Goal: Information Seeking & Learning: Learn about a topic

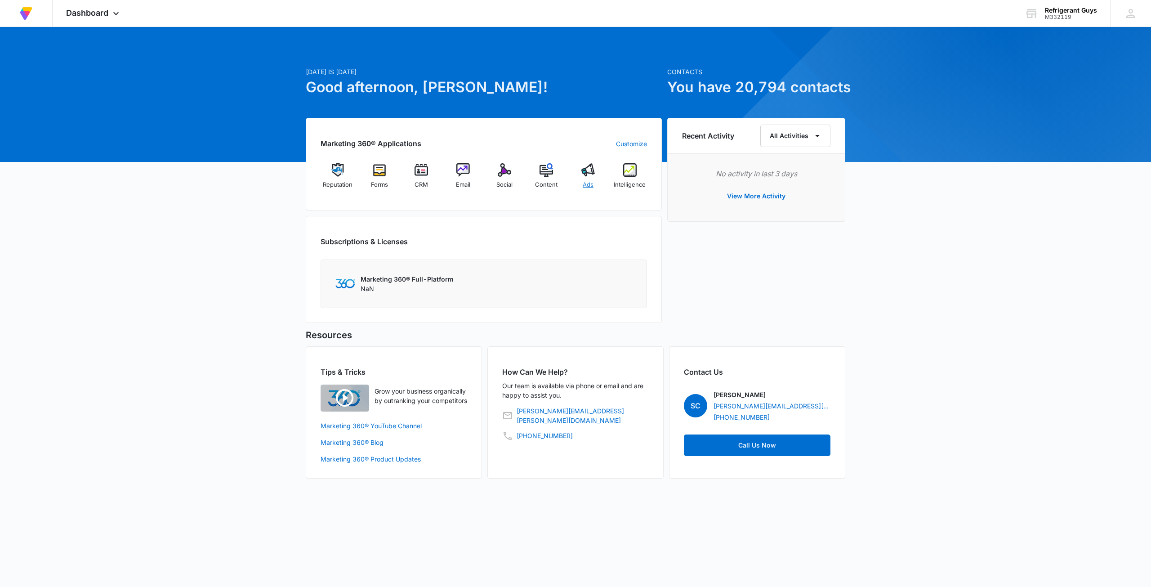
click at [602, 173] on div "Ads" at bounding box center [588, 179] width 35 height 32
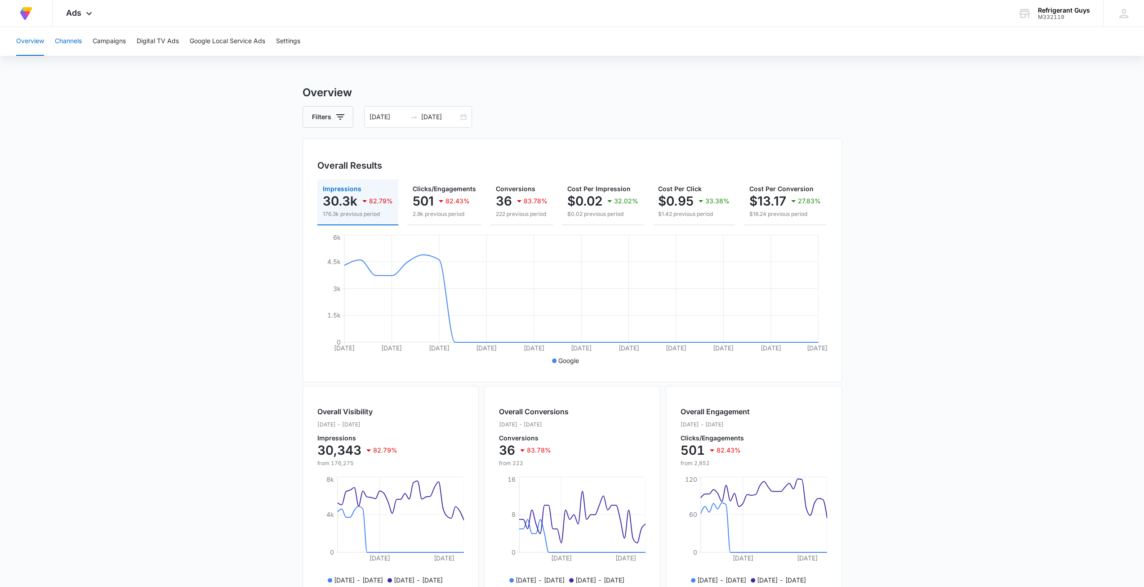
click at [75, 43] on button "Channels" at bounding box center [68, 41] width 27 height 29
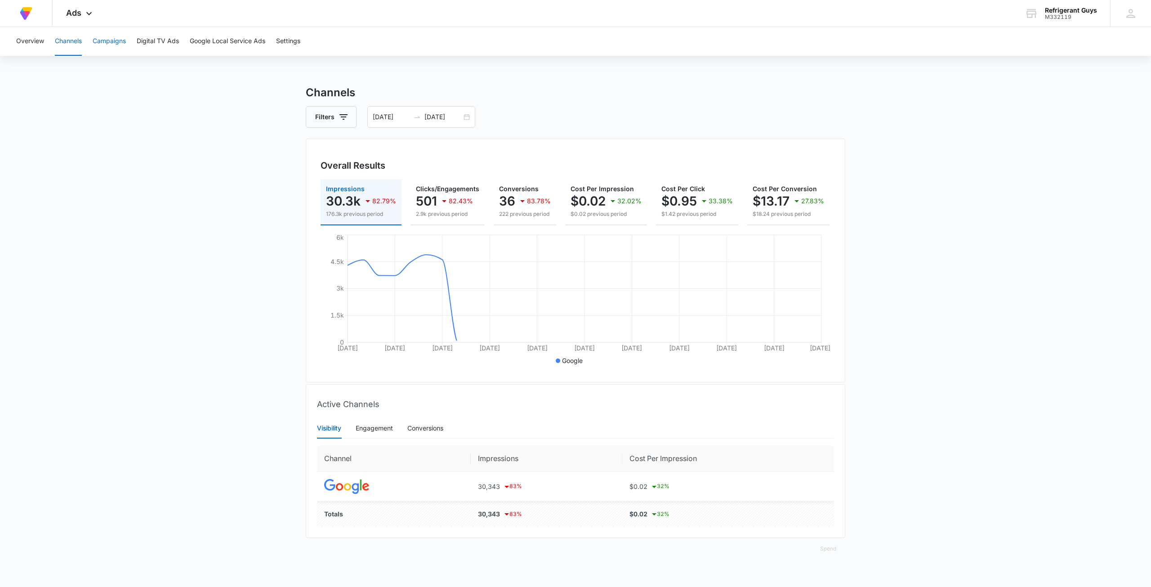
click at [117, 36] on button "Campaigns" at bounding box center [109, 41] width 33 height 29
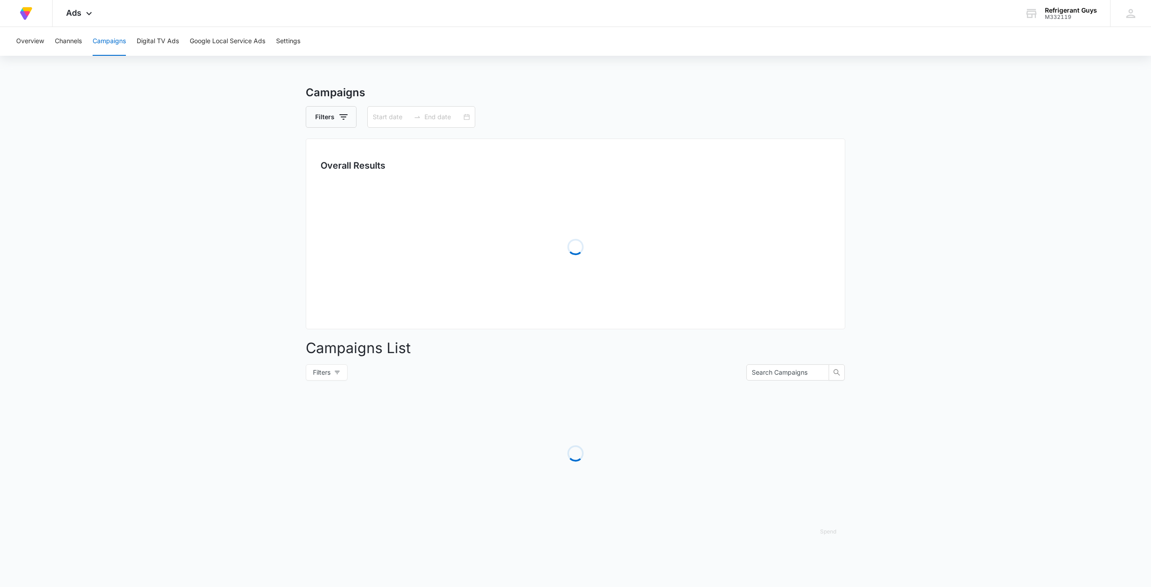
type input "[DATE]"
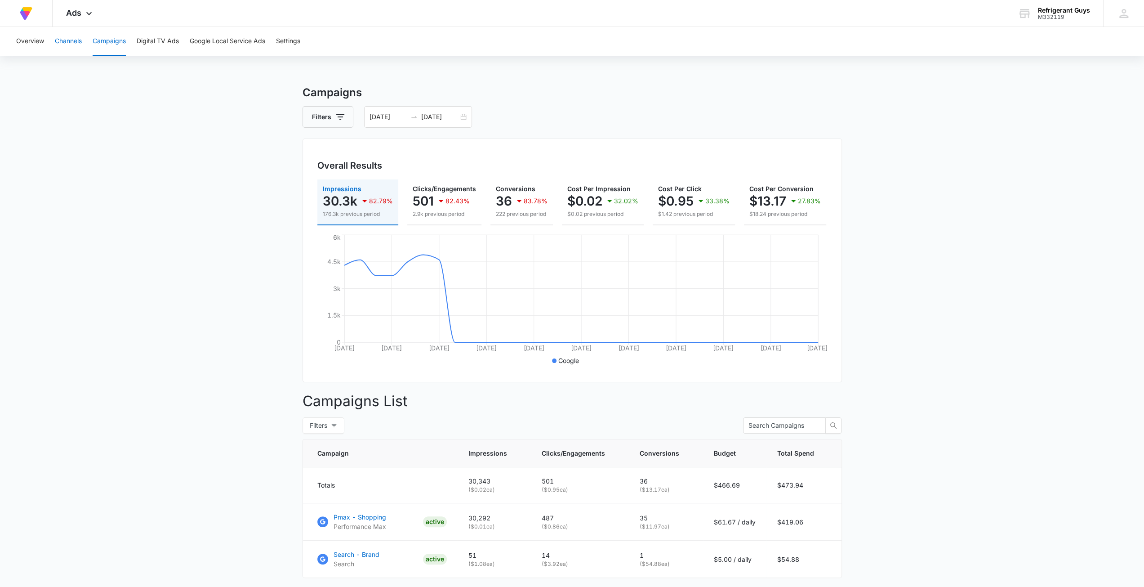
click at [70, 33] on button "Channels" at bounding box center [68, 41] width 27 height 29
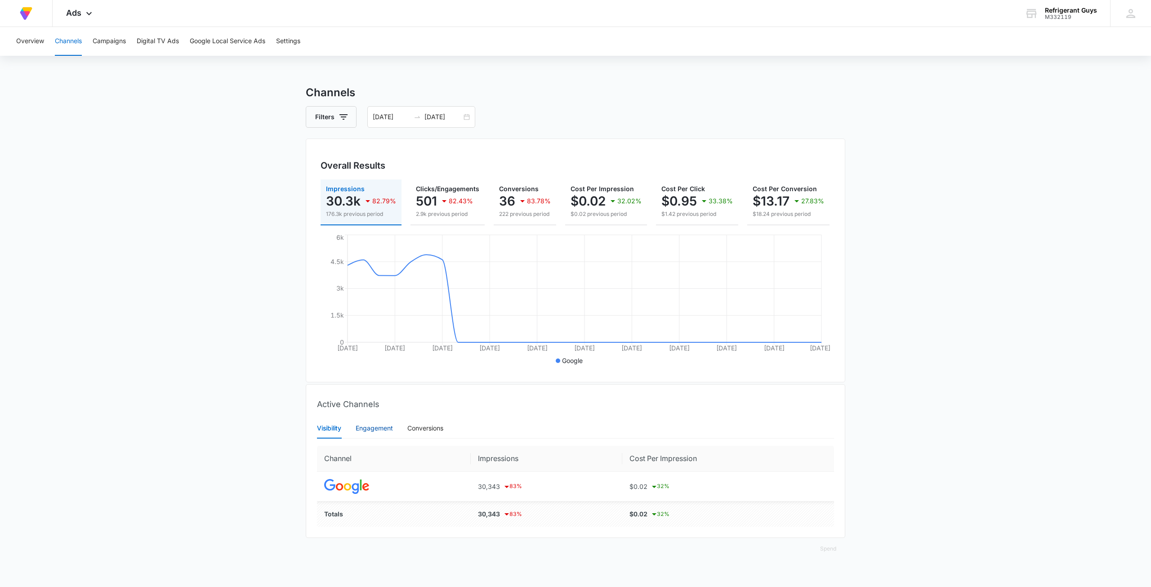
click at [382, 431] on div "Engagement" at bounding box center [373, 428] width 37 height 10
click at [417, 431] on div "Conversions" at bounding box center [425, 428] width 36 height 10
click at [334, 433] on div "Visibility" at bounding box center [329, 428] width 24 height 10
click at [75, 13] on span "Ads" at bounding box center [73, 12] width 15 height 9
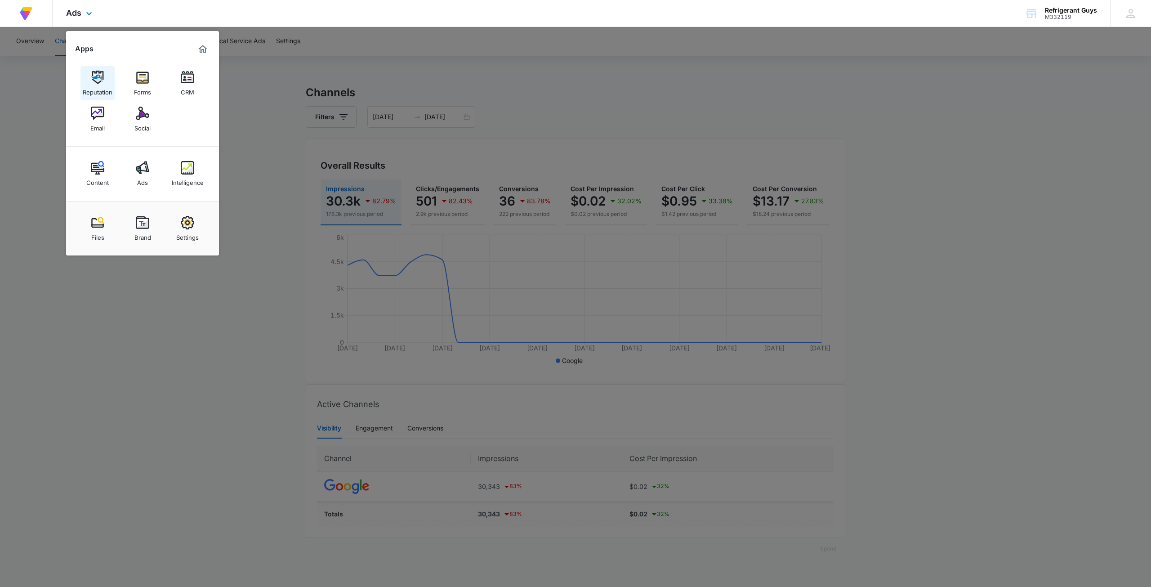
click at [102, 71] on img at bounding box center [97, 77] width 13 height 13
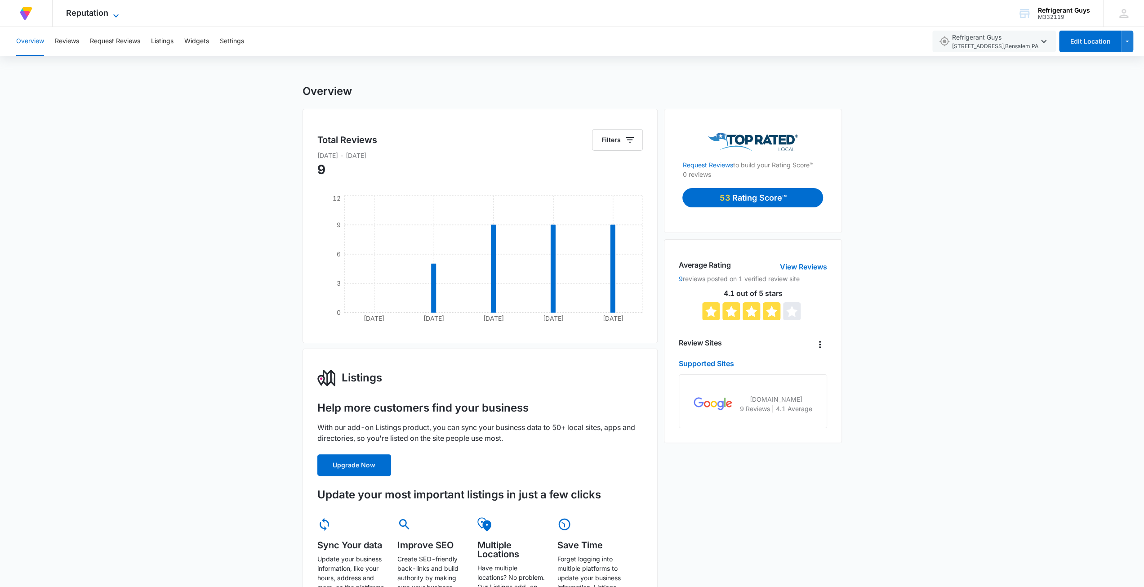
click at [84, 13] on span "Reputation" at bounding box center [87, 12] width 42 height 9
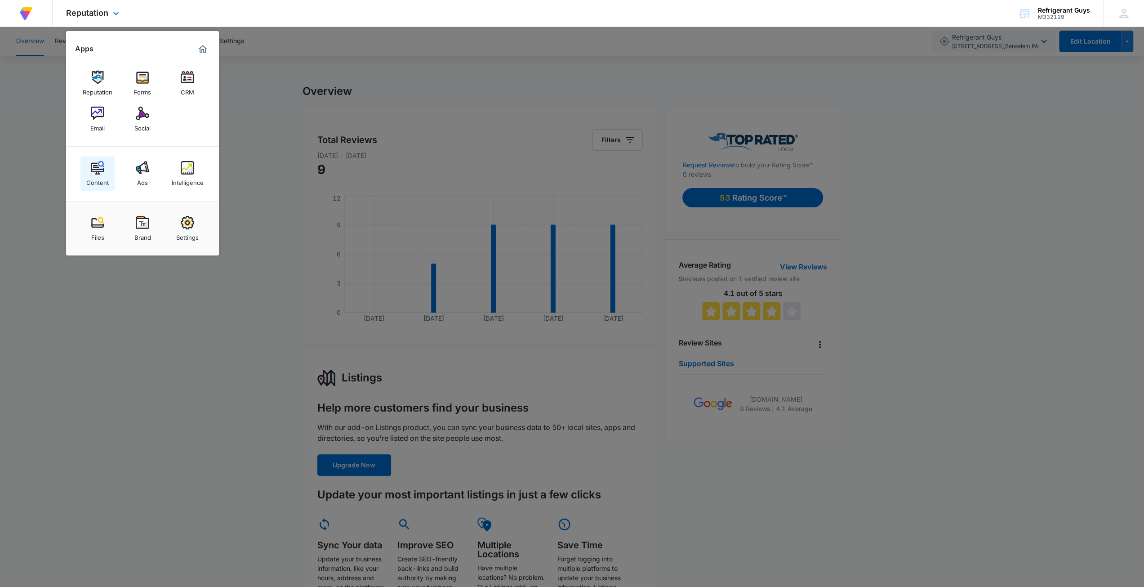
click at [106, 182] on div "Content" at bounding box center [97, 180] width 22 height 12
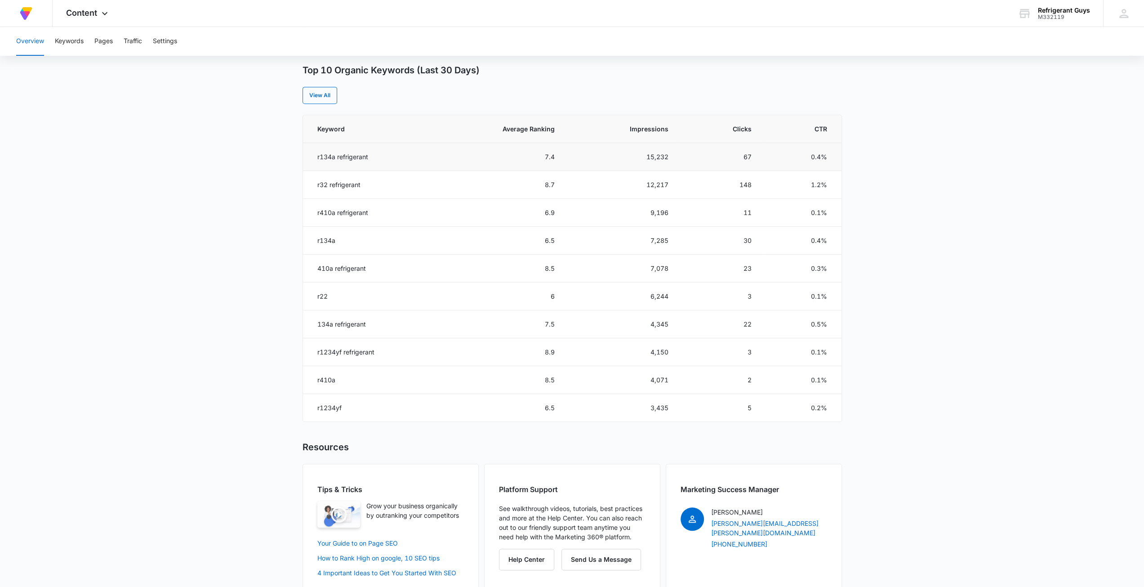
scroll to position [360, 0]
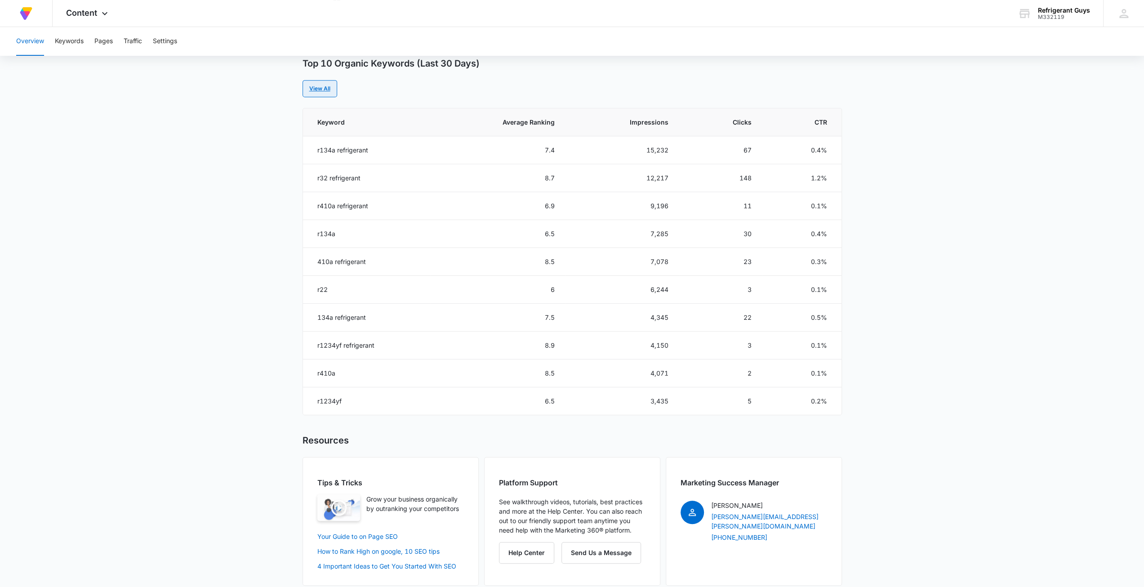
click at [323, 96] on link "View All" at bounding box center [319, 88] width 35 height 17
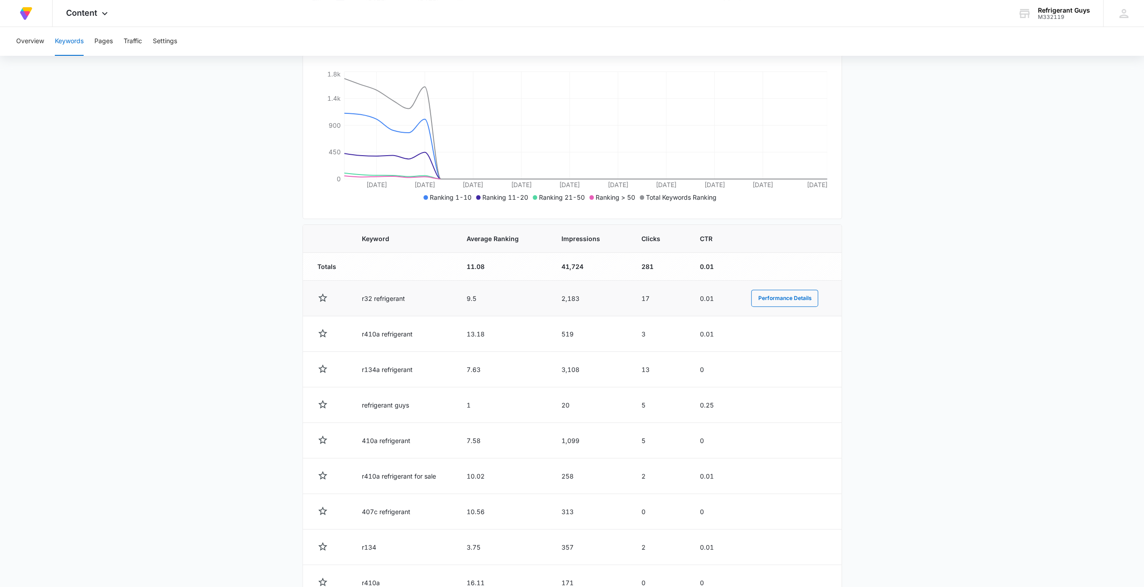
scroll to position [242, 0]
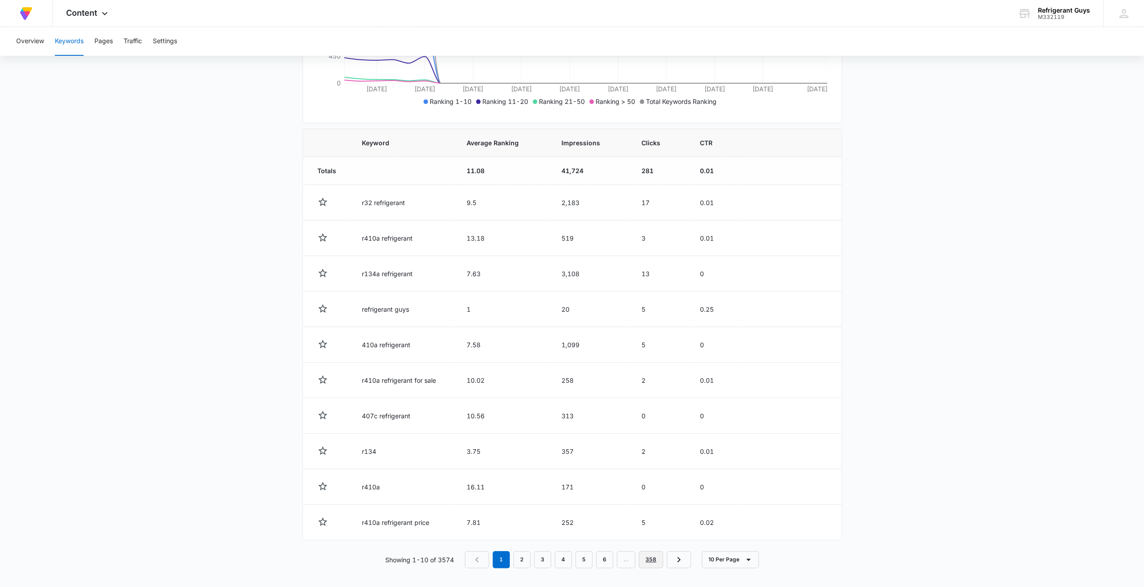
click at [657, 553] on link "358" at bounding box center [651, 559] width 24 height 17
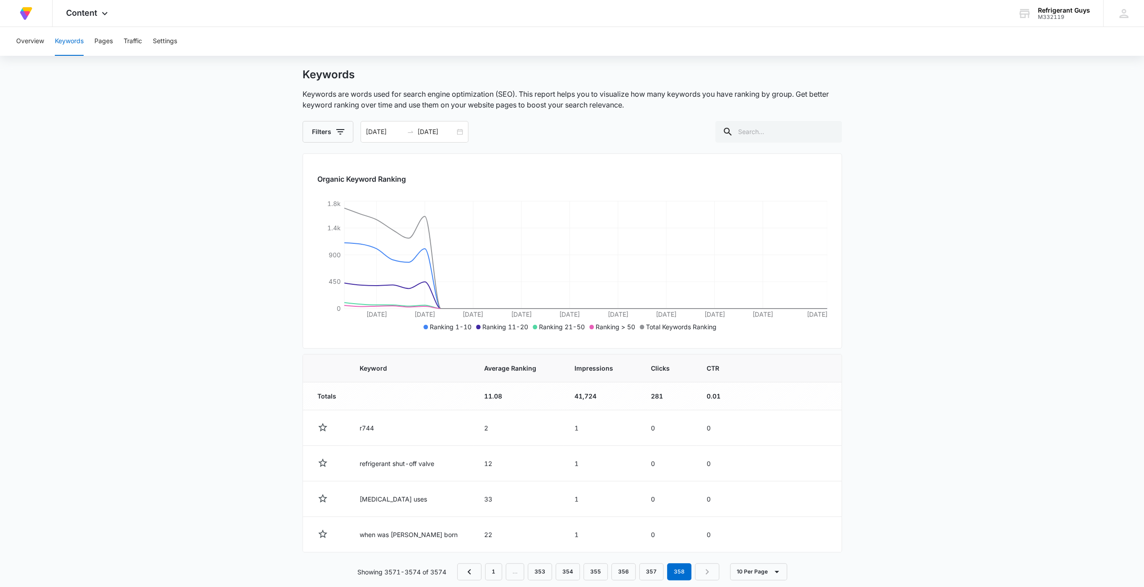
scroll to position [30, 0]
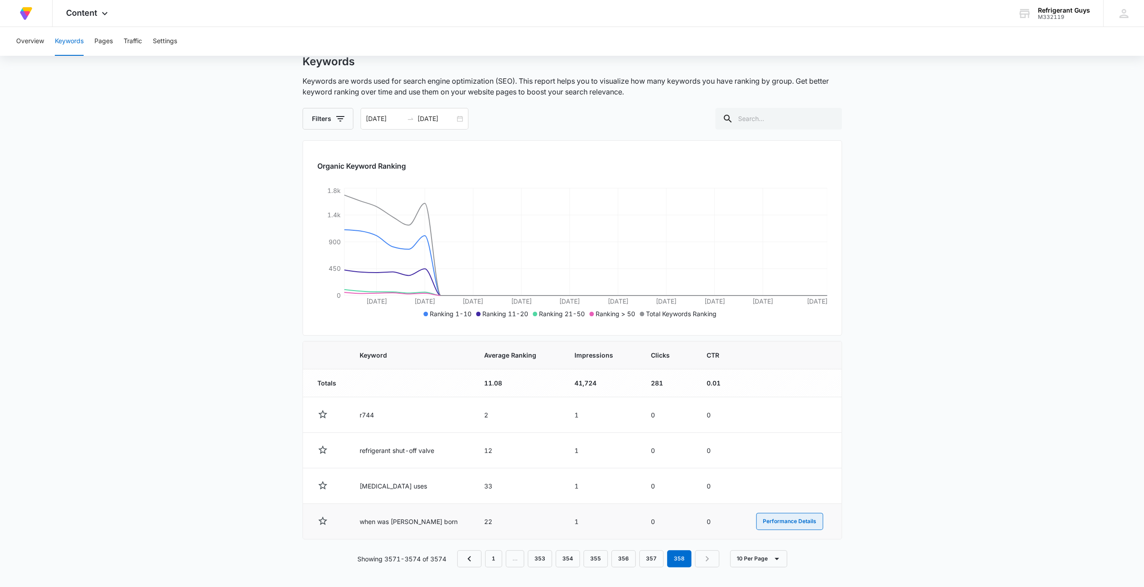
click at [803, 524] on button "Performance Details" at bounding box center [789, 520] width 67 height 17
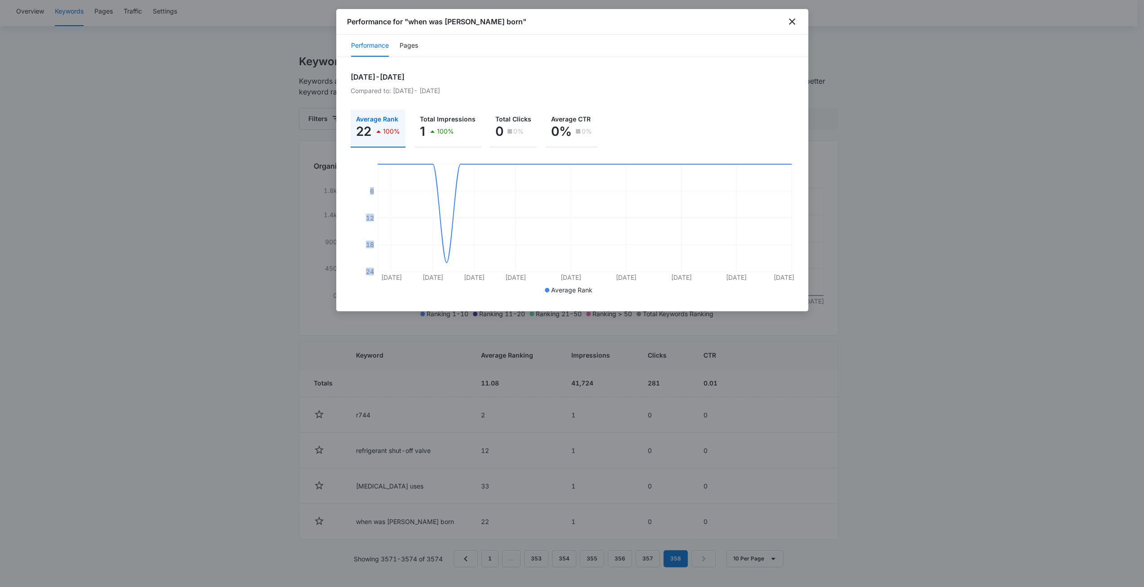
drag, startPoint x: 786, startPoint y: 164, endPoint x: 799, endPoint y: 183, distance: 22.7
click at [799, 183] on div "[DATE] - [DATE] Compared to: [DATE] - [DATE] Average Rank 22 100% Total Impress…" at bounding box center [572, 184] width 472 height 254
drag, startPoint x: 785, startPoint y: 22, endPoint x: 791, endPoint y: 22, distance: 5.4
click at [786, 22] on div "Performance for "when was [PERSON_NAME] born"" at bounding box center [572, 22] width 472 height 26
click at [791, 22] on icon "close" at bounding box center [791, 21] width 11 height 11
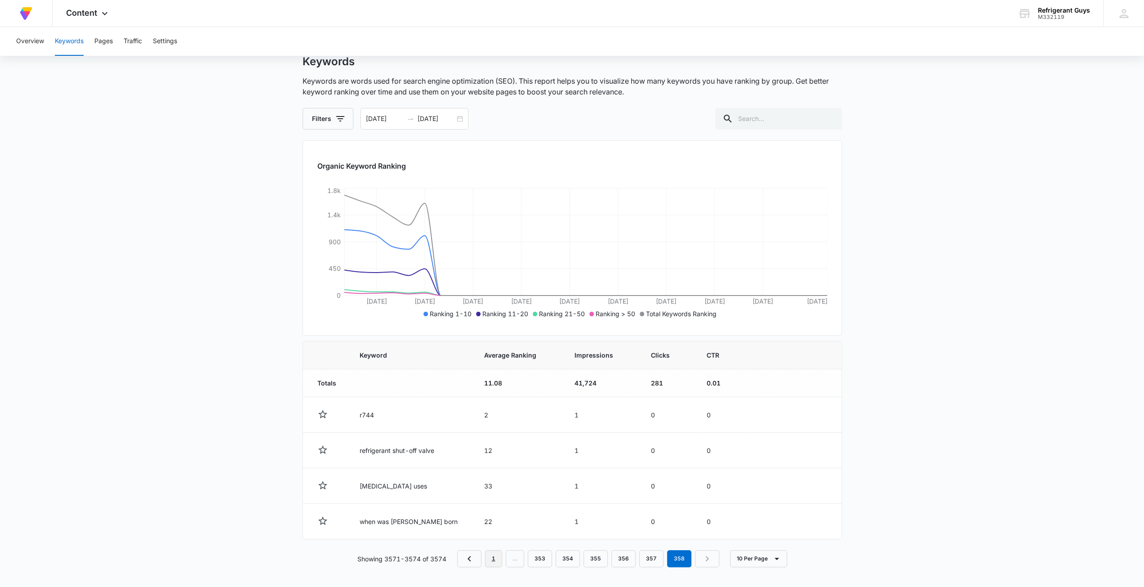
click at [493, 559] on link "1" at bounding box center [493, 558] width 17 height 17
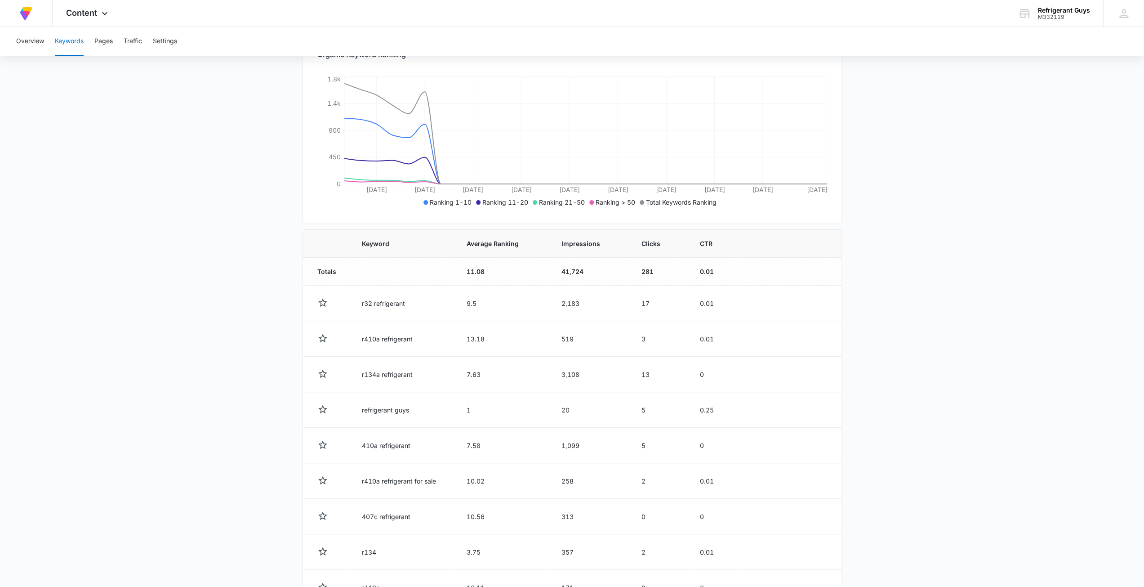
scroll to position [209, 0]
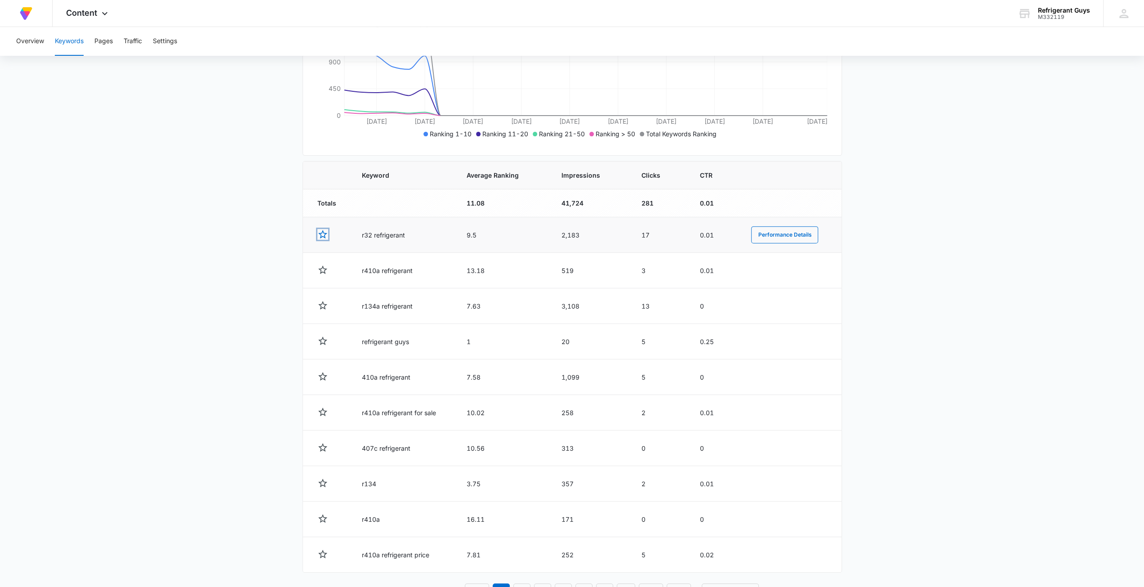
click at [322, 235] on icon "button" at bounding box center [322, 234] width 11 height 11
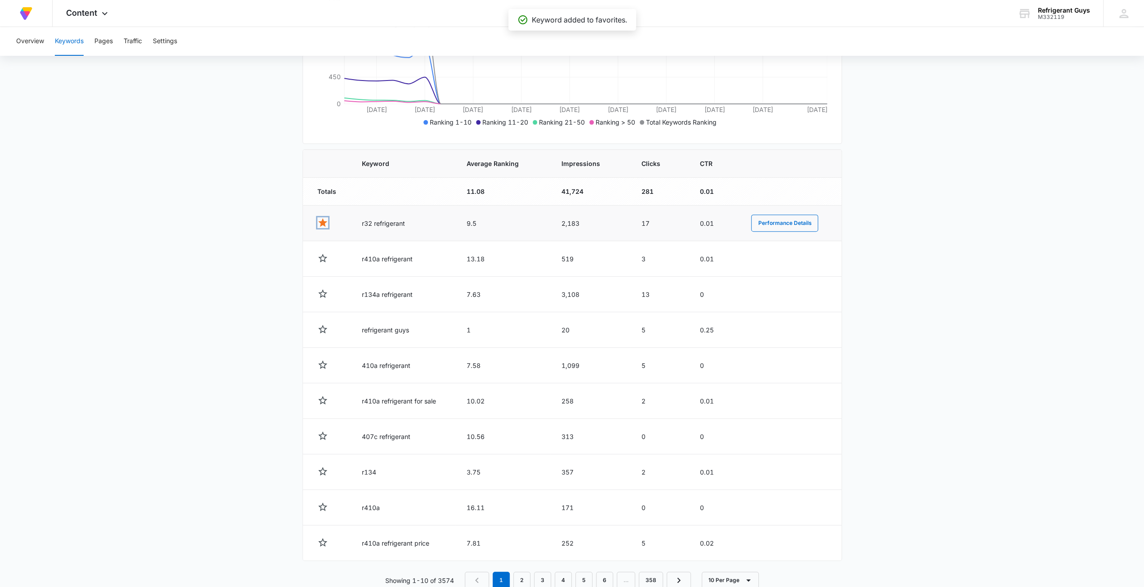
scroll to position [242, 0]
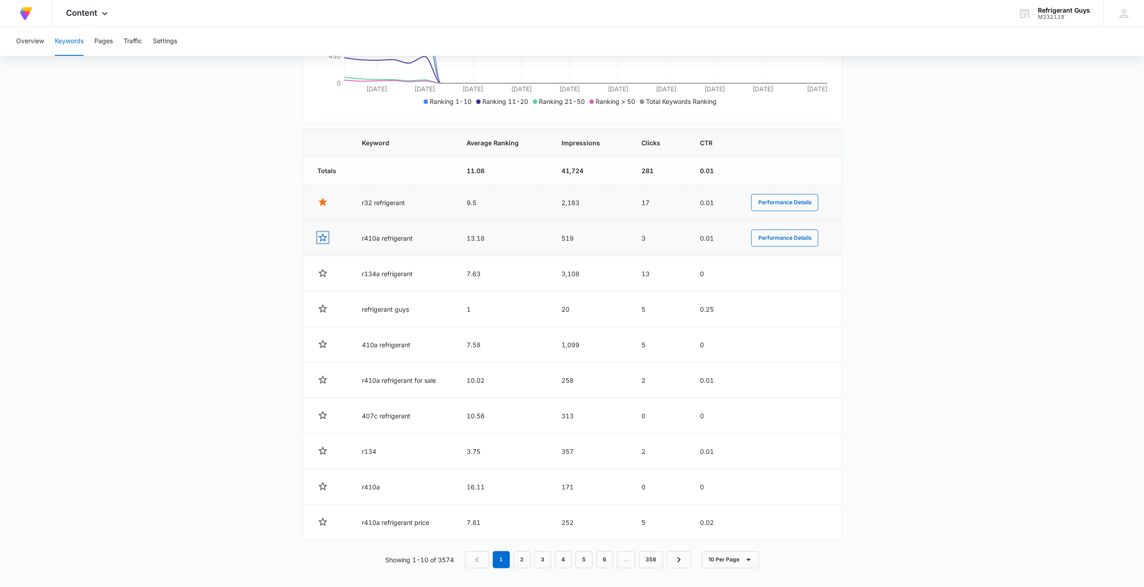
click at [321, 238] on icon "button" at bounding box center [322, 237] width 9 height 9
click at [320, 236] on icon "button" at bounding box center [322, 237] width 11 height 11
click at [324, 205] on icon "button" at bounding box center [322, 201] width 11 height 11
click at [529, 556] on link "2" at bounding box center [521, 559] width 17 height 17
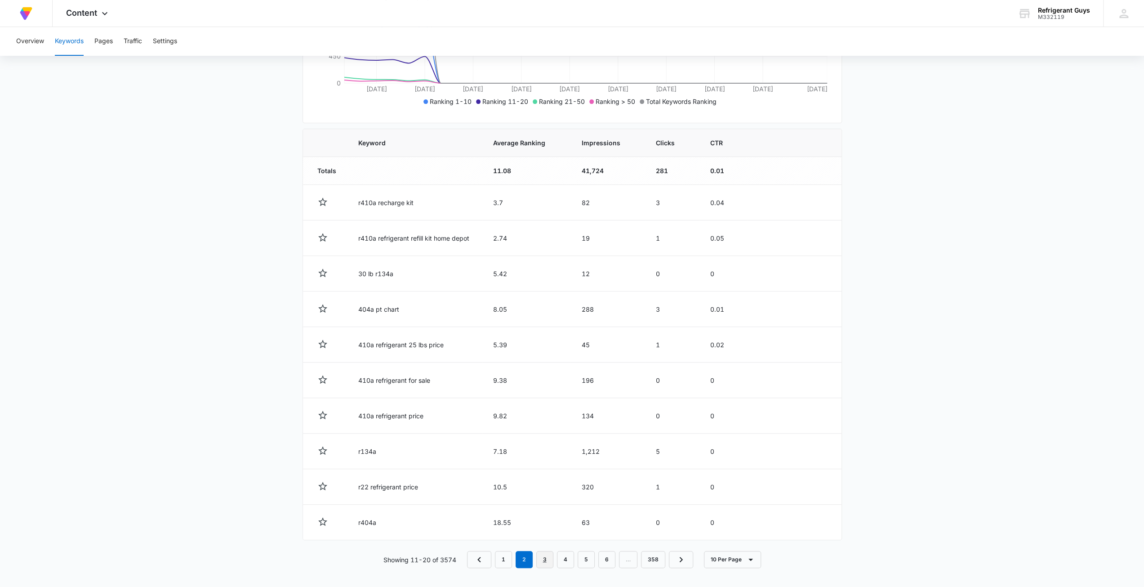
click at [540, 563] on link "3" at bounding box center [544, 559] width 17 height 17
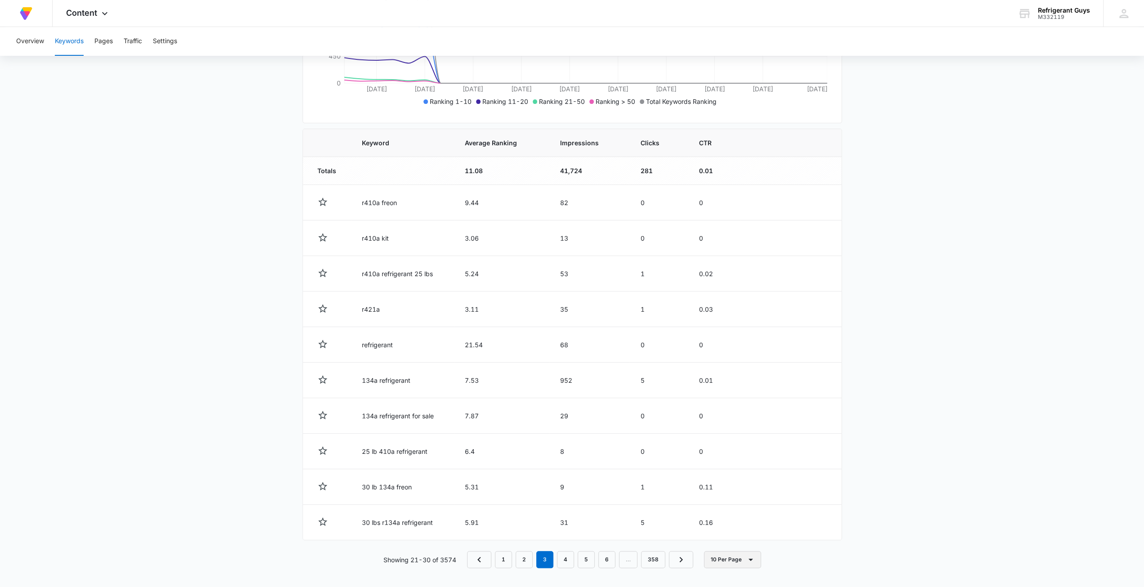
click at [745, 554] on icon "button" at bounding box center [750, 559] width 11 height 11
click at [752, 500] on div "20 Per Page" at bounding box center [735, 503] width 40 height 6
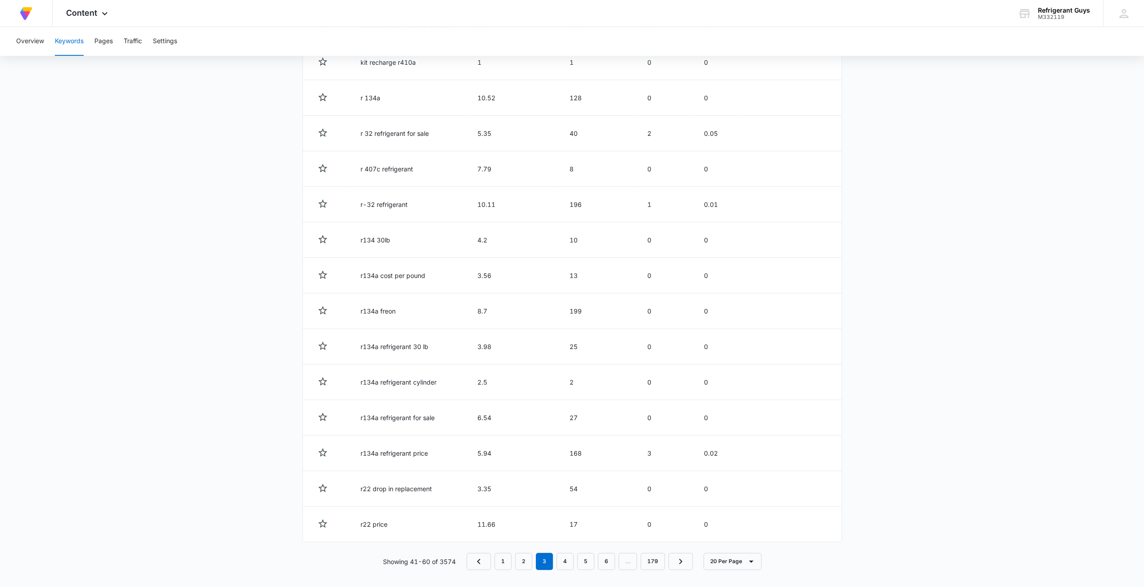
scroll to position [595, 0]
click at [505, 555] on link "1" at bounding box center [502, 560] width 17 height 17
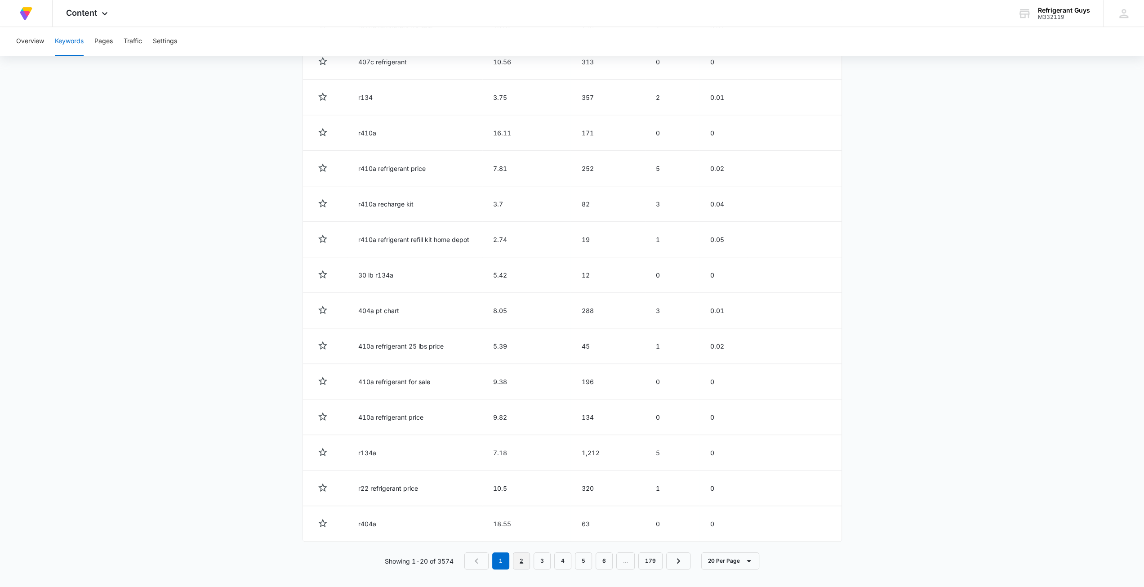
click at [521, 552] on link "2" at bounding box center [521, 560] width 17 height 17
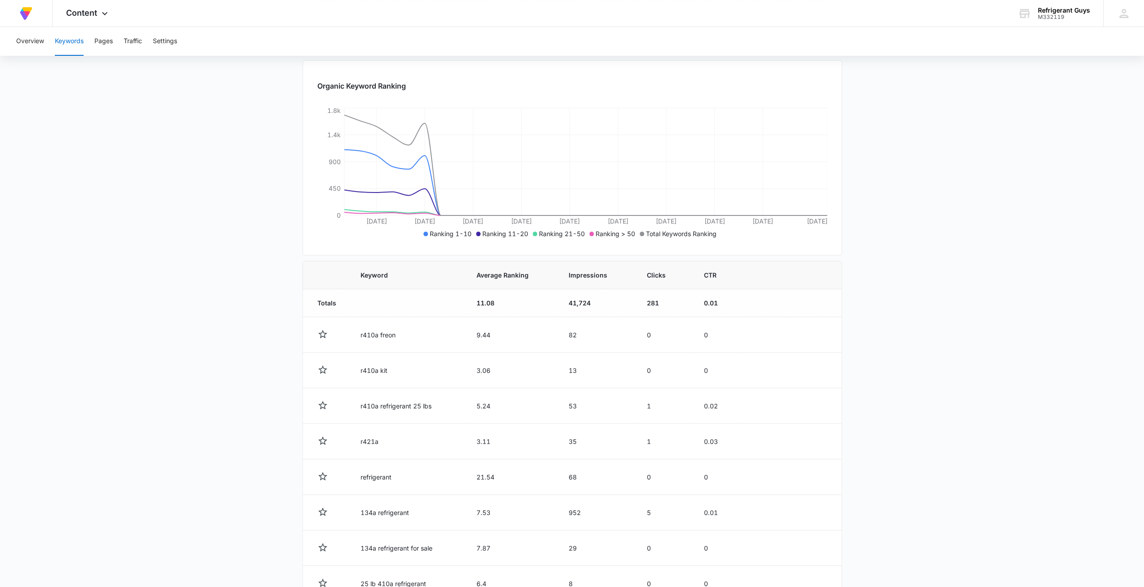
scroll to position [0, 0]
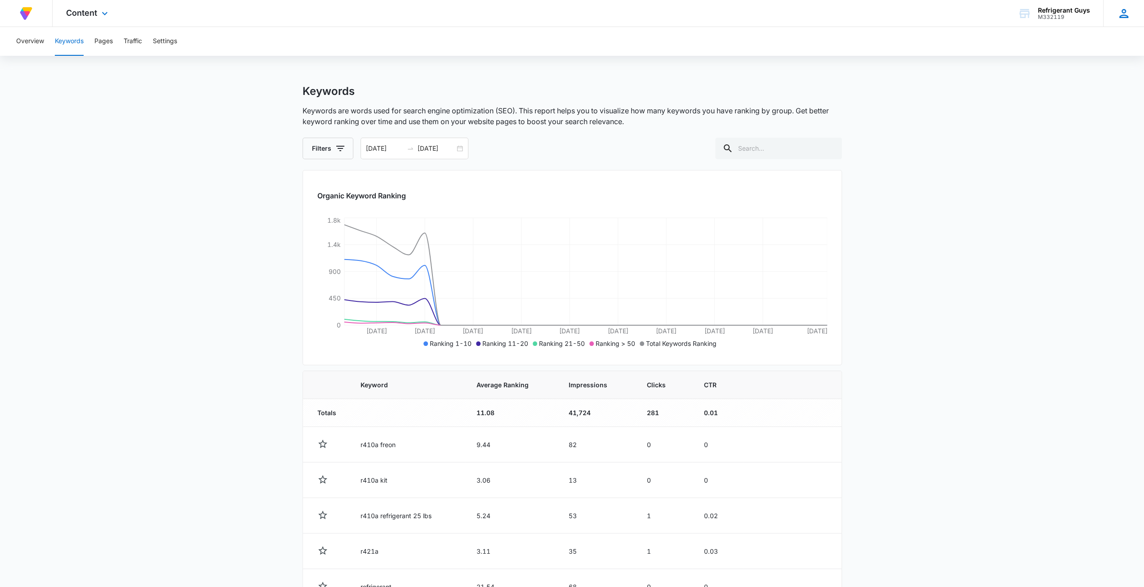
click at [1115, 17] on div "MC [PERSON_NAME] [EMAIL_ADDRESS][DOMAIN_NAME] My Profile Notifications Support …" at bounding box center [1123, 13] width 41 height 27
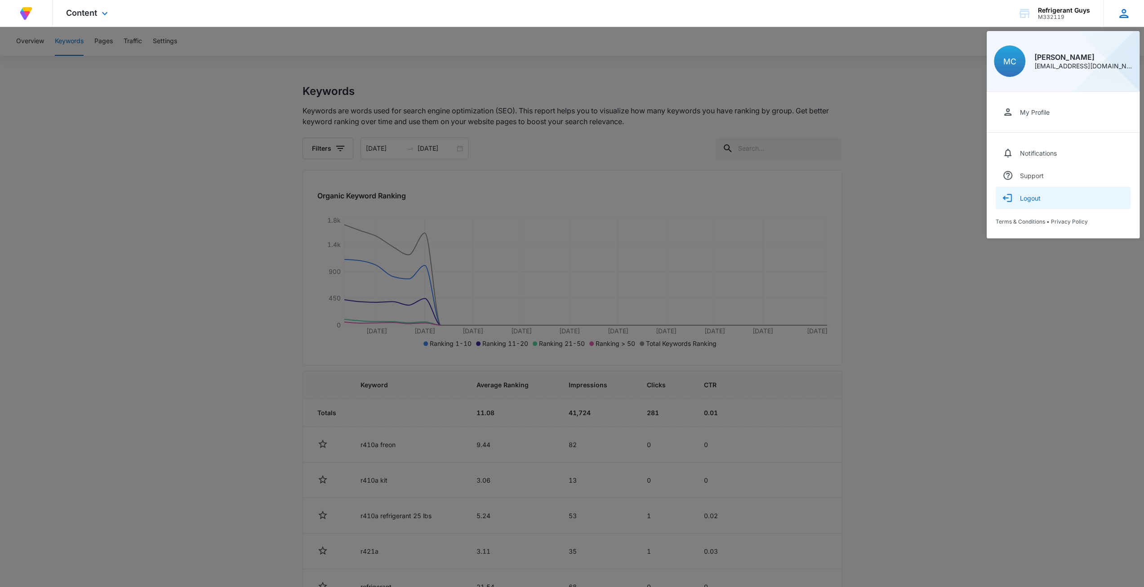
click at [1029, 201] on div "Logout" at bounding box center [1030, 198] width 21 height 8
